Goal: Navigation & Orientation: Find specific page/section

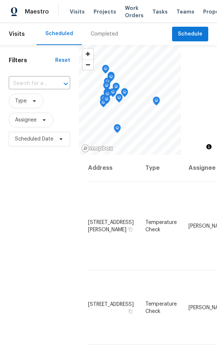
click at [81, 16] on div "Visits Projects Work Orders Tasks Teams Properties Geo Assignments" at bounding box center [177, 11] width 215 height 15
click at [79, 13] on span "Visits" at bounding box center [77, 11] width 15 height 7
